Goal: Information Seeking & Learning: Learn about a topic

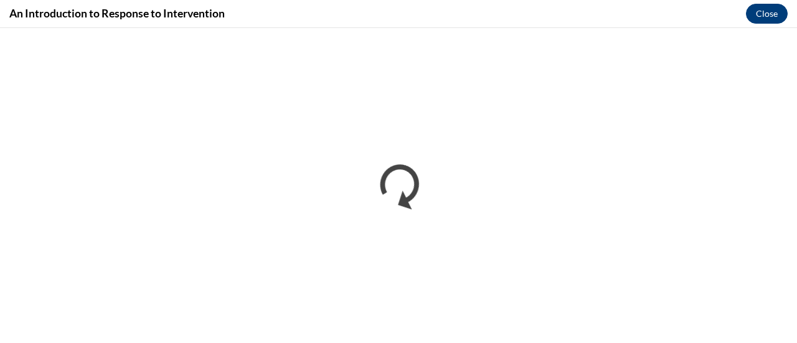
scroll to position [412, 0]
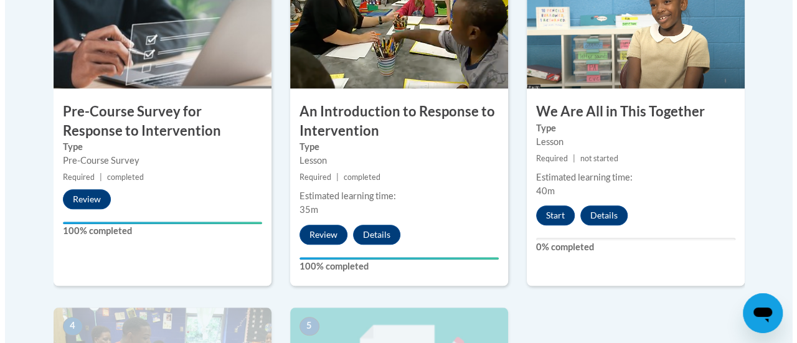
scroll to position [457, 0]
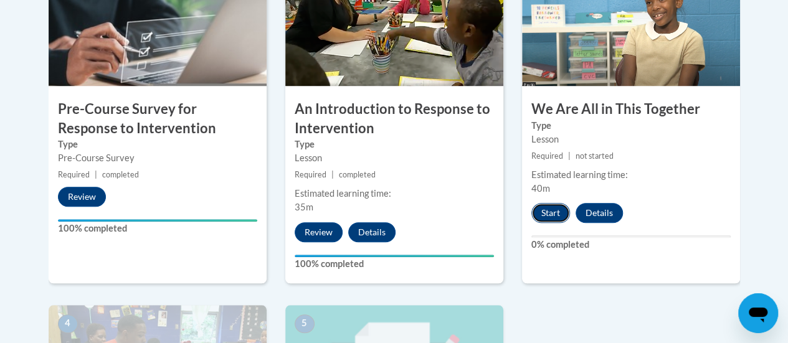
click at [547, 214] on button "Start" at bounding box center [550, 213] width 39 height 20
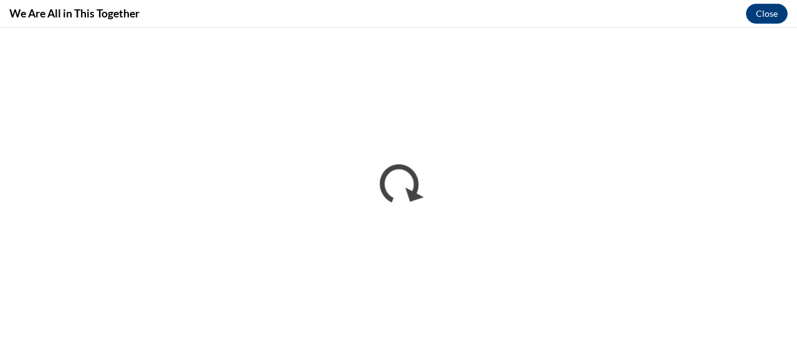
scroll to position [0, 0]
